Goal: Obtain resource: Download file/media

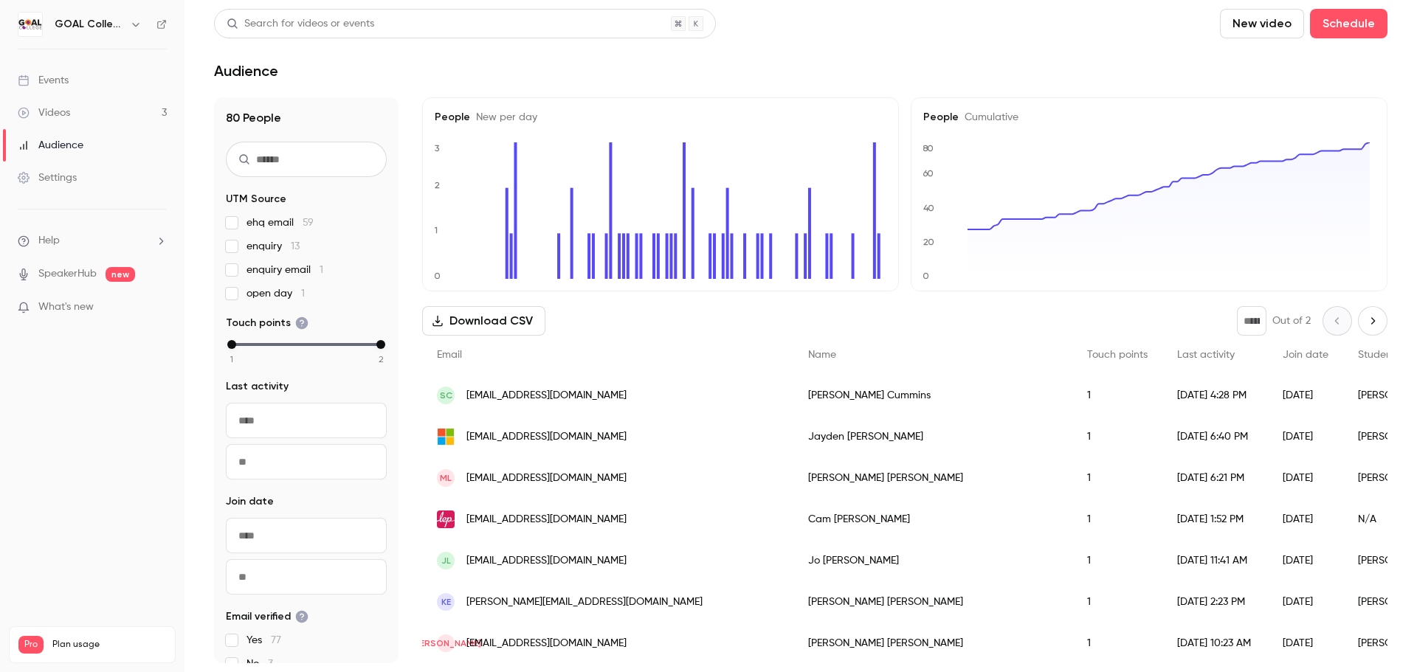
click at [480, 312] on button "Download CSV" at bounding box center [483, 321] width 123 height 30
click at [72, 107] on link "Videos 3" at bounding box center [92, 113] width 185 height 32
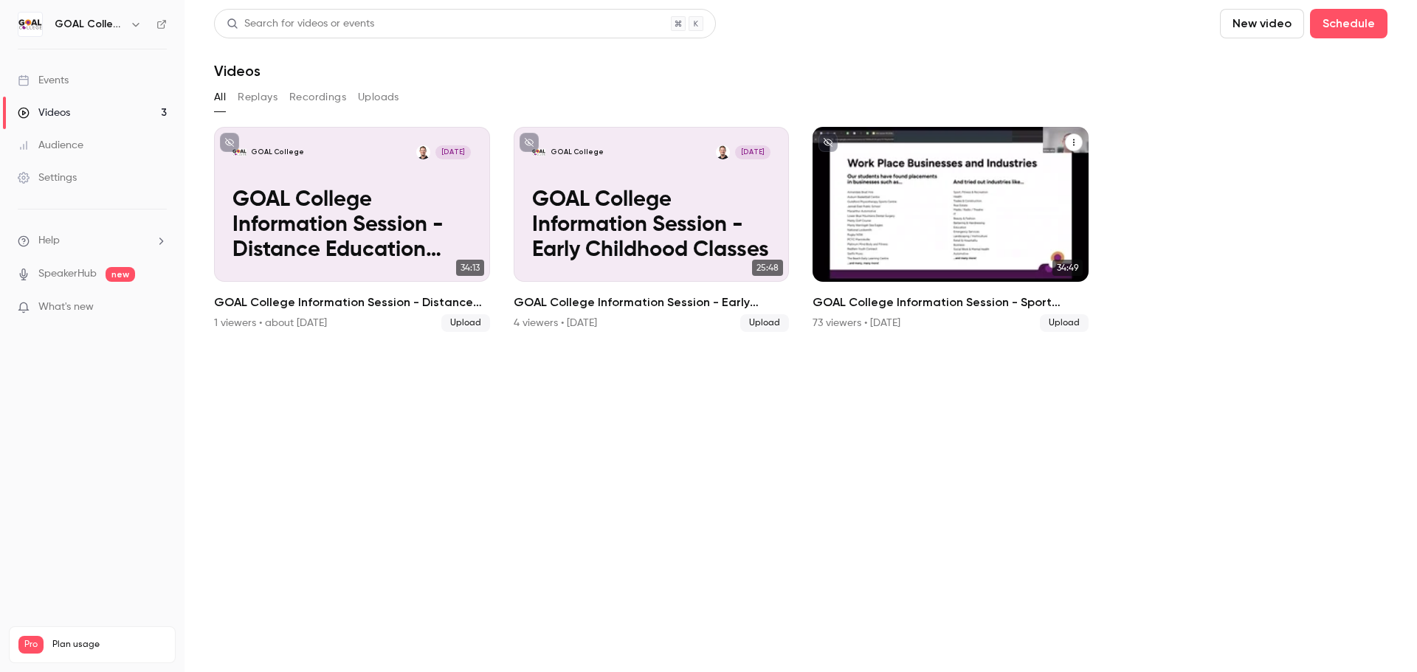
drag, startPoint x: 889, startPoint y: 224, endPoint x: 793, endPoint y: 408, distance: 208.0
click at [790, 413] on section "Search for videos or events New video Schedule Videos All Replays Recordings Up…" at bounding box center [800, 336] width 1173 height 655
click at [926, 150] on div "GOAL College [DATE]" at bounding box center [950, 152] width 238 height 14
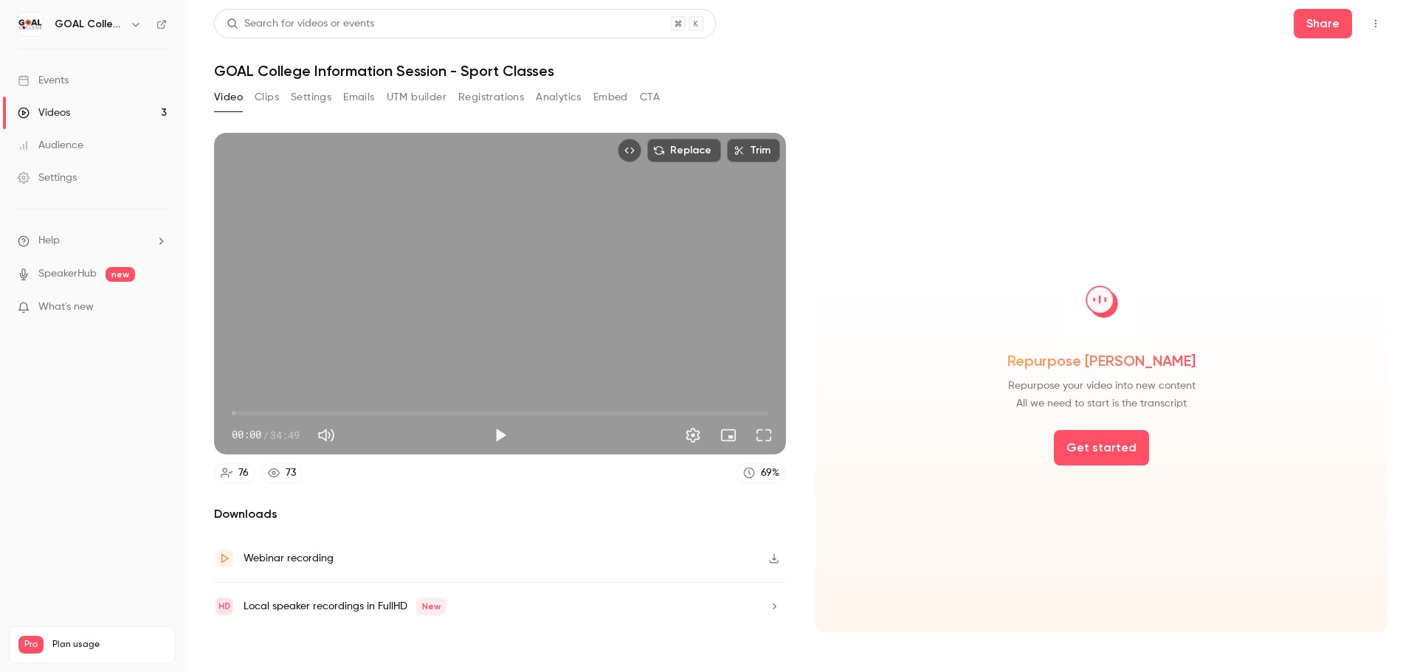
click at [537, 98] on button "Analytics" at bounding box center [559, 98] width 46 height 24
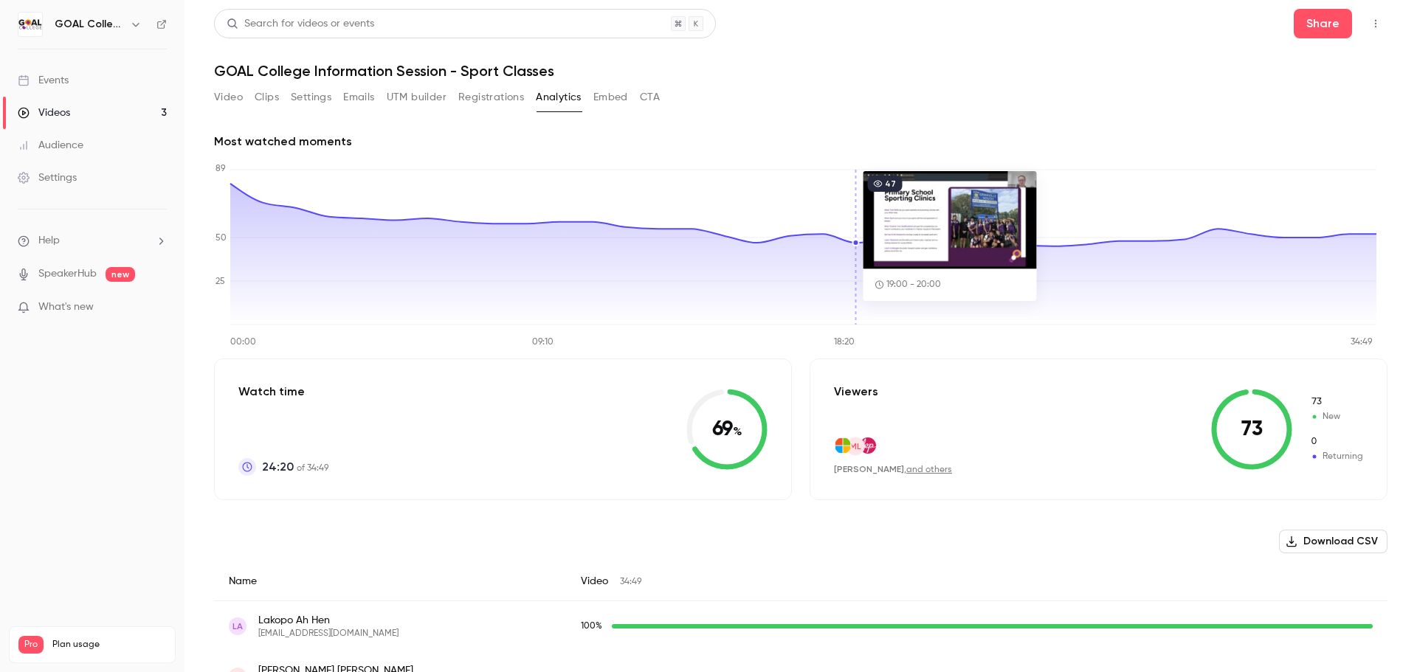
click at [1286, 538] on icon "button" at bounding box center [1291, 542] width 10 height 11
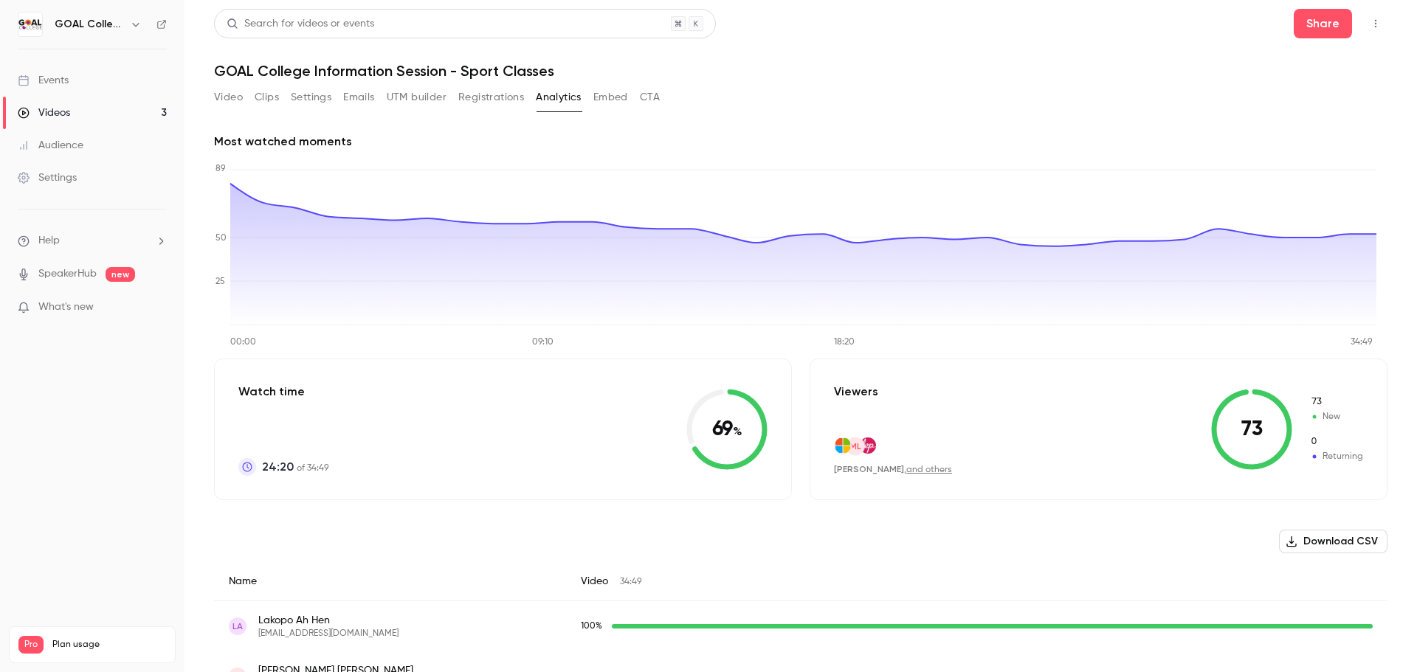
click at [54, 113] on div "Videos" at bounding box center [44, 113] width 52 height 15
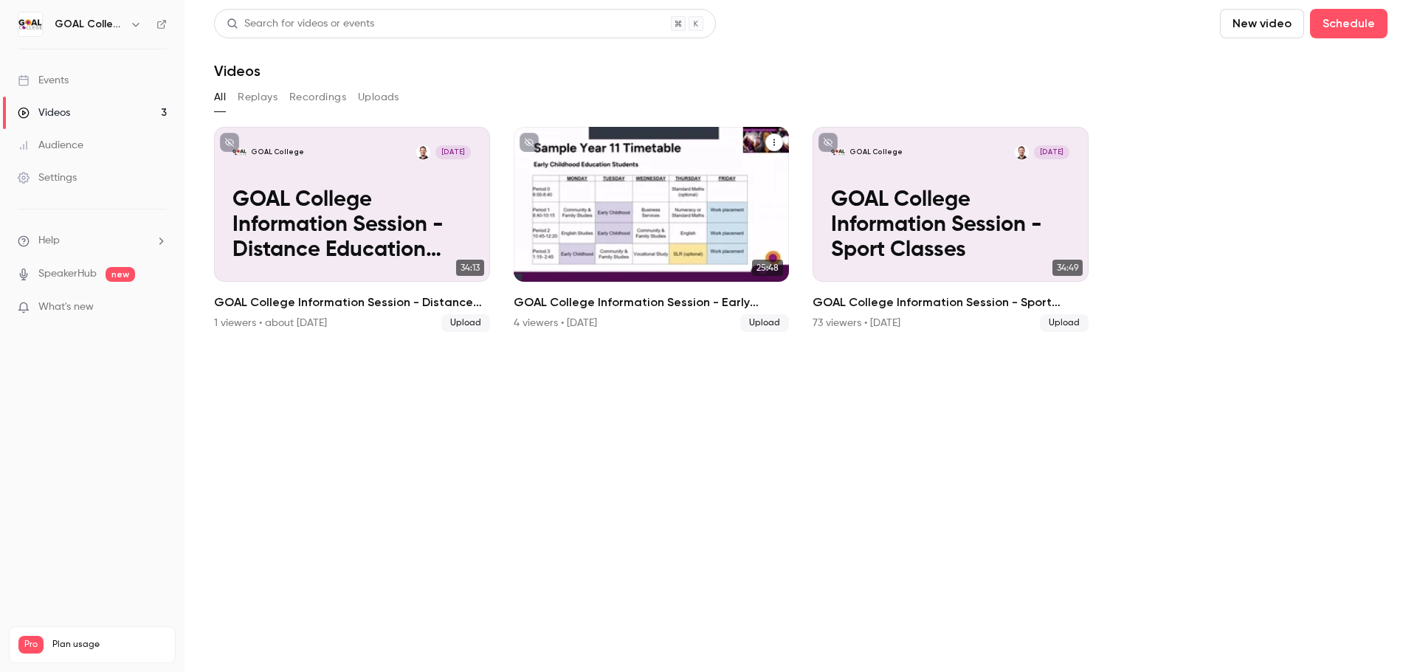
click at [635, 232] on p "GOAL College Information Session - Early Childhood Classes" at bounding box center [651, 225] width 238 height 75
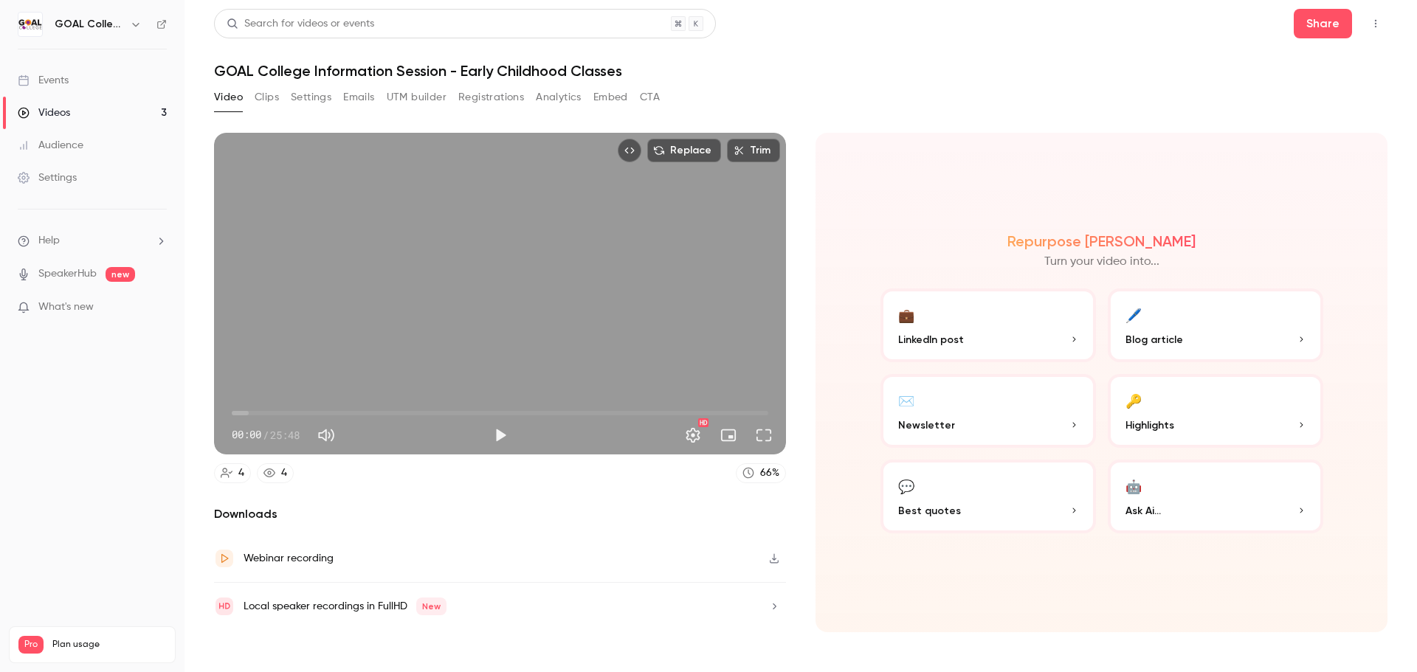
click at [548, 100] on button "Analytics" at bounding box center [559, 98] width 46 height 24
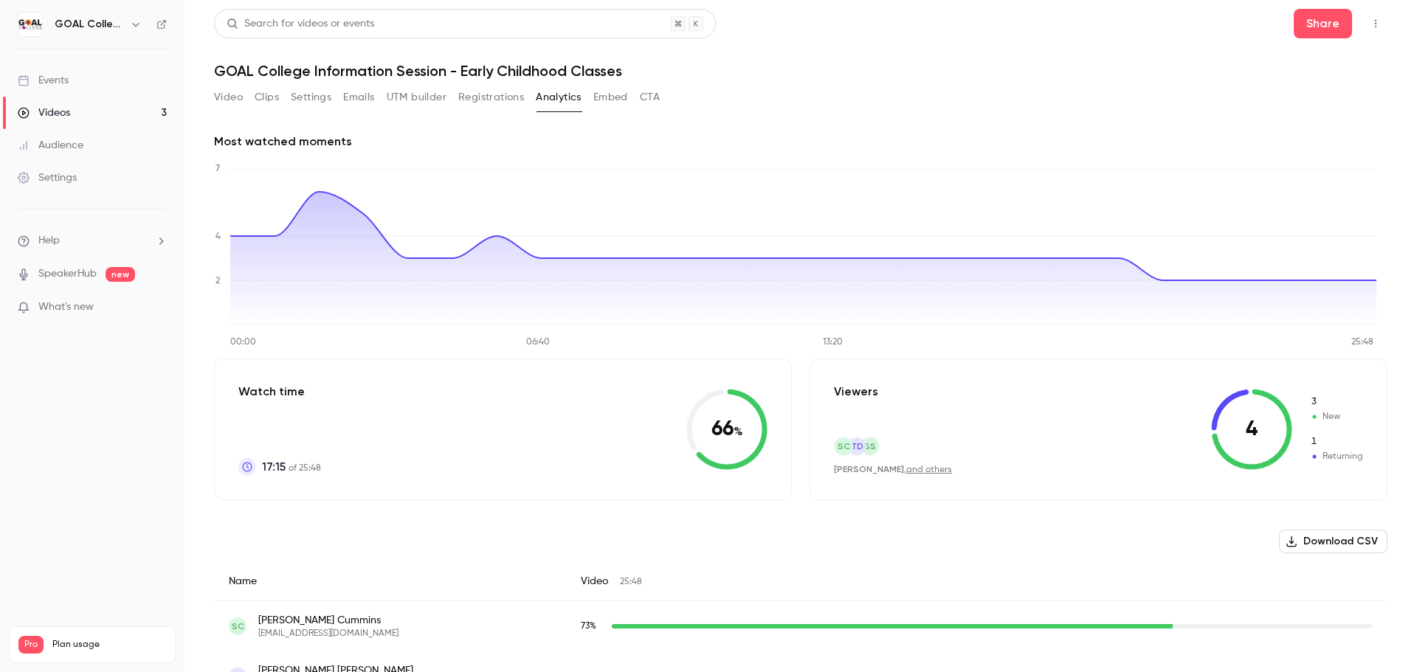
click at [1292, 550] on button "Download CSV" at bounding box center [1333, 542] width 108 height 24
